Goal: Task Accomplishment & Management: Complete application form

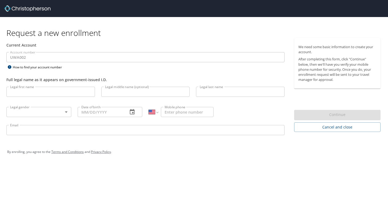
select select "US"
click at [54, 92] on input "Legal first name" at bounding box center [50, 92] width 89 height 10
type input "[PERSON_NAME]"
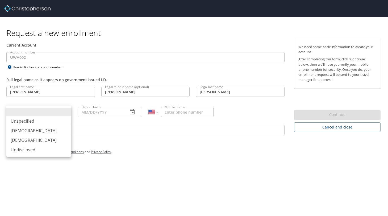
click at [64, 112] on body "Request a new enrollment Current Account Account number UWA002 Account number H…" at bounding box center [194, 108] width 388 height 216
click at [34, 141] on li "[DEMOGRAPHIC_DATA]" at bounding box center [38, 140] width 65 height 10
type input "[DEMOGRAPHIC_DATA]"
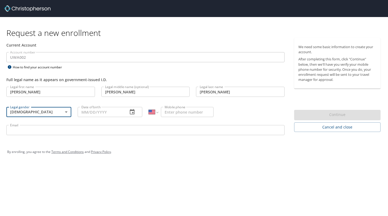
click at [81, 111] on input "Date of birth" at bounding box center [101, 112] width 46 height 10
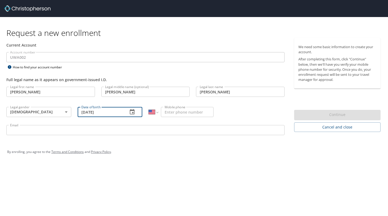
type input "[DATE]"
click at [172, 114] on input "Mobile phone" at bounding box center [187, 112] width 53 height 10
type input "[PHONE_NUMBER]"
type input "[EMAIL_ADDRESS][DOMAIN_NAME]"
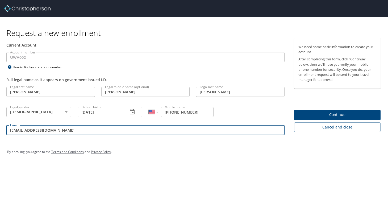
drag, startPoint x: 50, startPoint y: 130, endPoint x: 3, endPoint y: 130, distance: 47.3
click at [3, 130] on div "Current Account Account number UWA002 Account number How to find your account n…" at bounding box center [145, 89] width 291 height 102
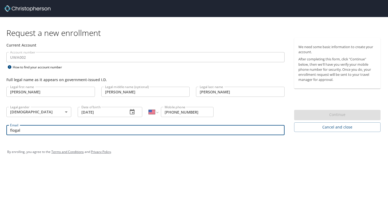
click at [51, 130] on input "fiogal" at bounding box center [145, 130] width 278 height 10
type input "[EMAIL_ADDRESS][DOMAIN_NAME]"
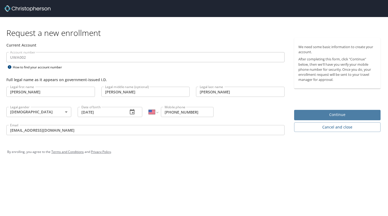
click at [305, 114] on span "Continue" at bounding box center [337, 114] width 78 height 7
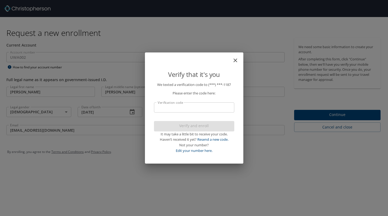
click at [228, 108] on input "Verification code" at bounding box center [194, 107] width 80 height 10
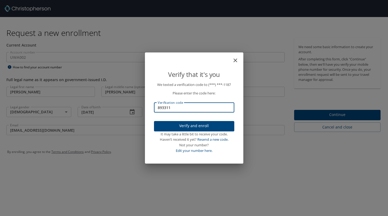
type input "893311"
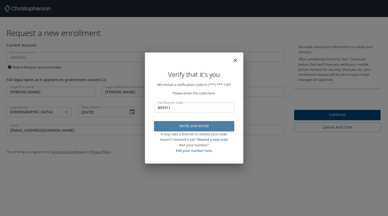
click at [215, 127] on span "Verify and enroll" at bounding box center [194, 126] width 72 height 7
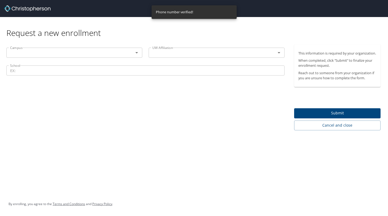
click at [136, 53] on icon "Open" at bounding box center [136, 52] width 3 height 1
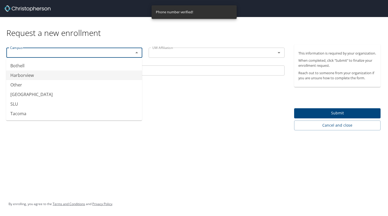
click at [29, 76] on li "Harborview" at bounding box center [74, 75] width 136 height 10
type input "Harborview"
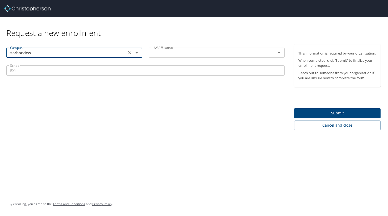
click at [157, 51] on input "text" at bounding box center [208, 52] width 117 height 7
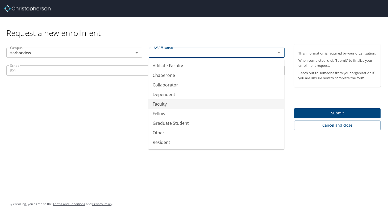
click at [160, 100] on li "Faculty" at bounding box center [216, 104] width 136 height 10
type input "Faculty"
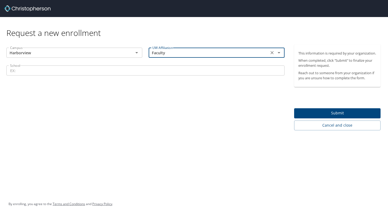
click at [22, 71] on input "School" at bounding box center [145, 70] width 278 height 10
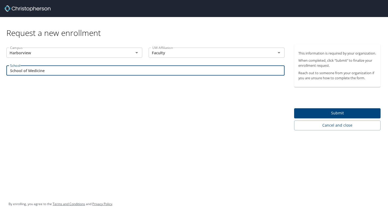
type input "School of Medicine"
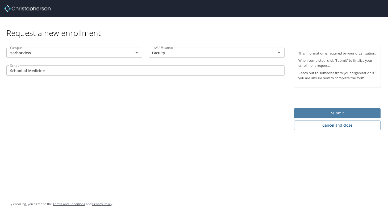
click at [323, 116] on span "Submit" at bounding box center [337, 113] width 78 height 7
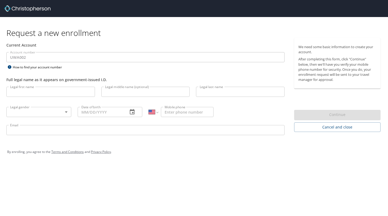
select select "US"
